Goal: Navigation & Orientation: Understand site structure

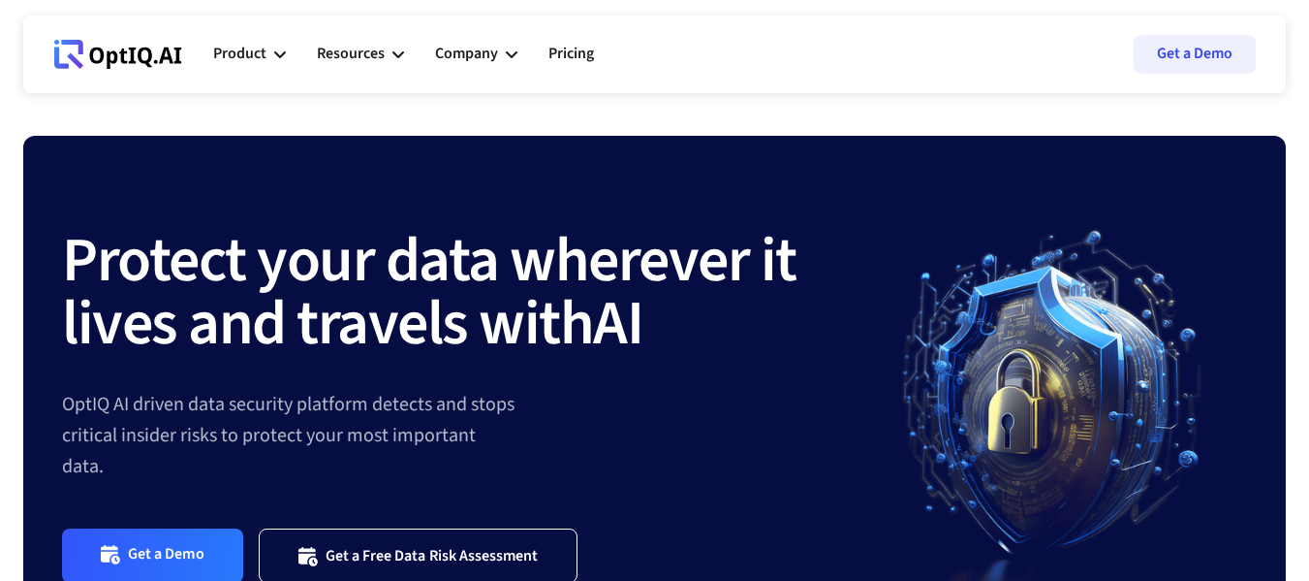
click at [134, 54] on icon at bounding box center [118, 54] width 128 height 29
click at [275, 54] on icon at bounding box center [280, 54] width 12 height 7
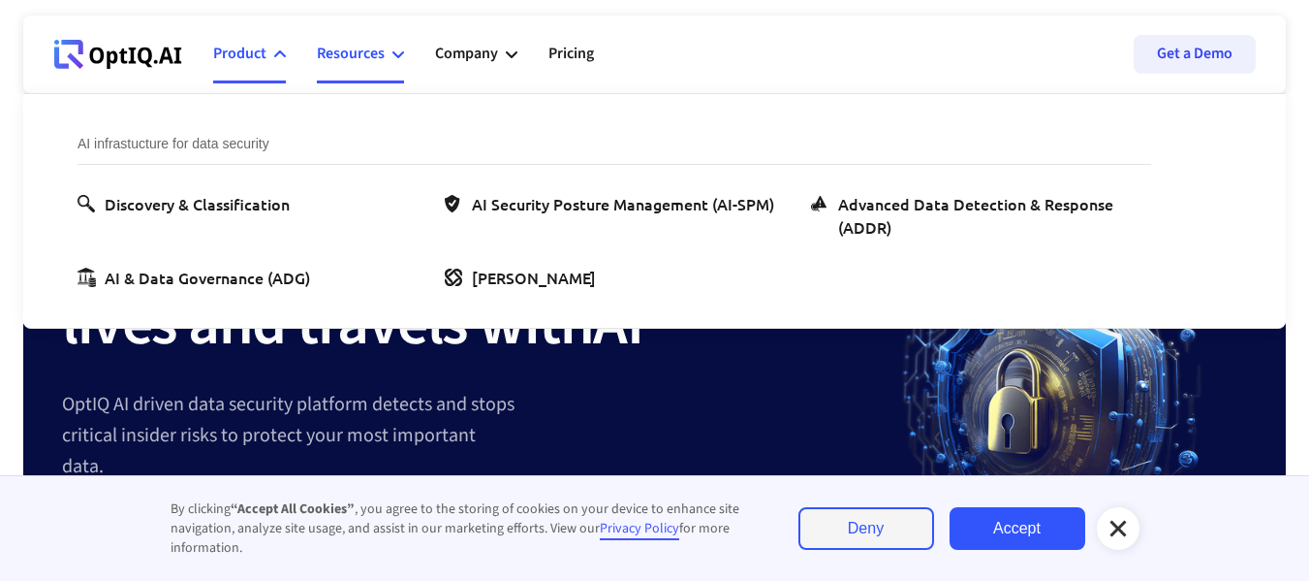
click at [393, 40] on div "Resources" at bounding box center [360, 54] width 87 height 58
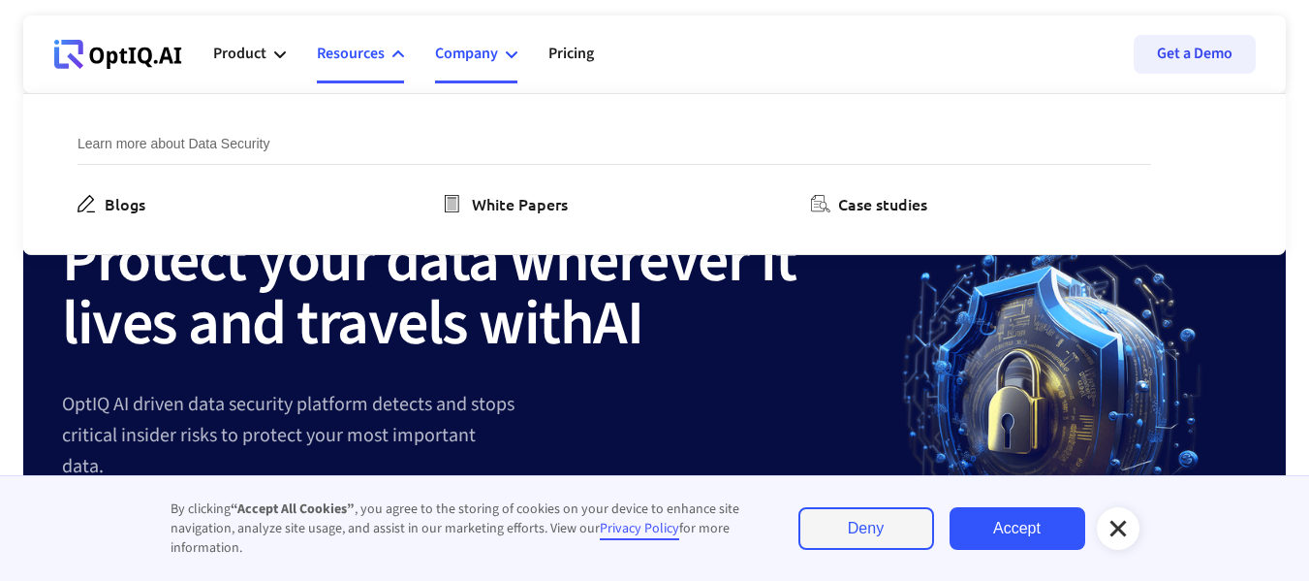
click at [488, 56] on div "Company" at bounding box center [466, 54] width 63 height 26
